Goal: Task Accomplishment & Management: Manage account settings

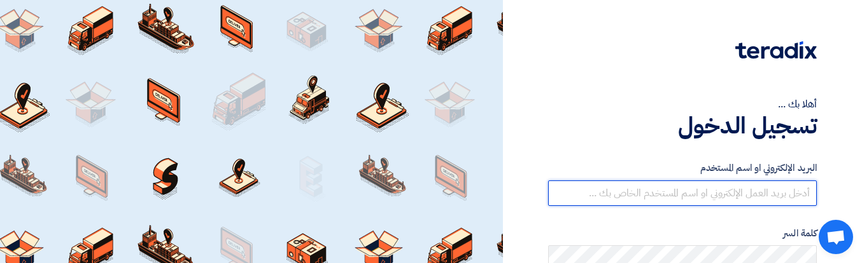
click at [705, 41] on input "text" at bounding box center [682, 193] width 269 height 25
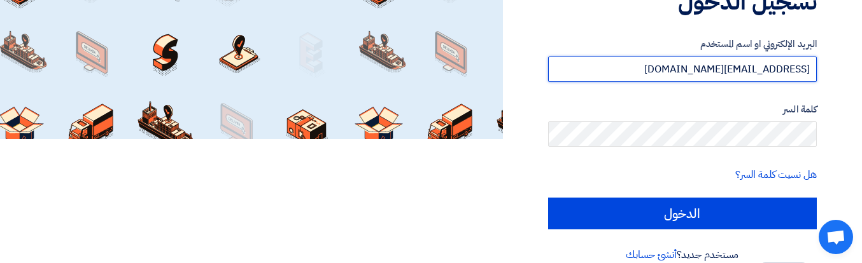
scroll to position [144, 0]
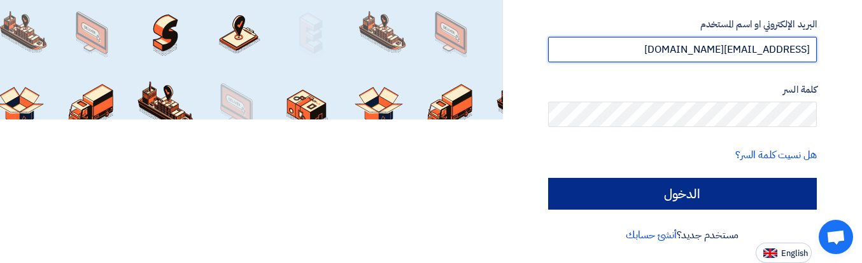
type input "adm-user@teradix.com"
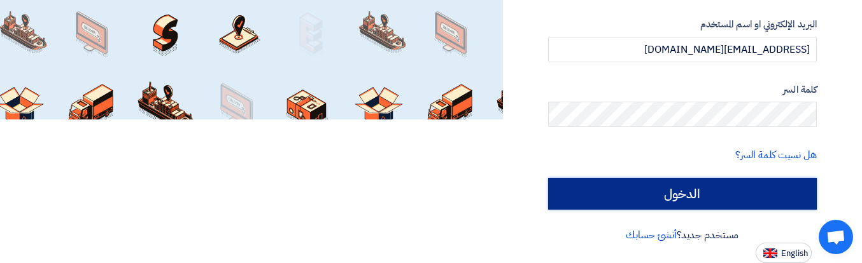
click at [702, 41] on input "الدخول" at bounding box center [682, 194] width 269 height 32
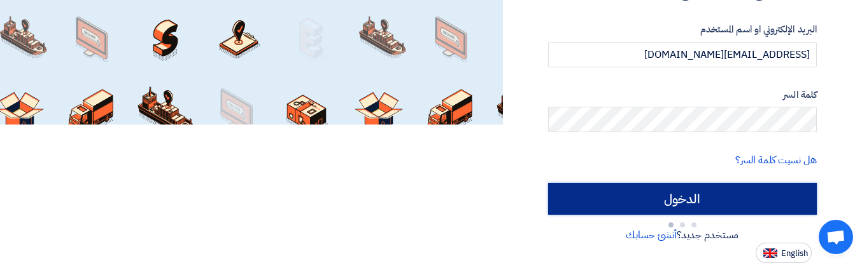
scroll to position [139, 0]
type input "Sign in"
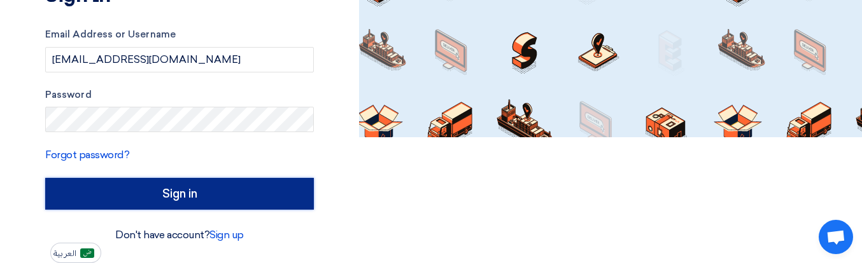
scroll to position [126, 0]
